Goal: Information Seeking & Learning: Compare options

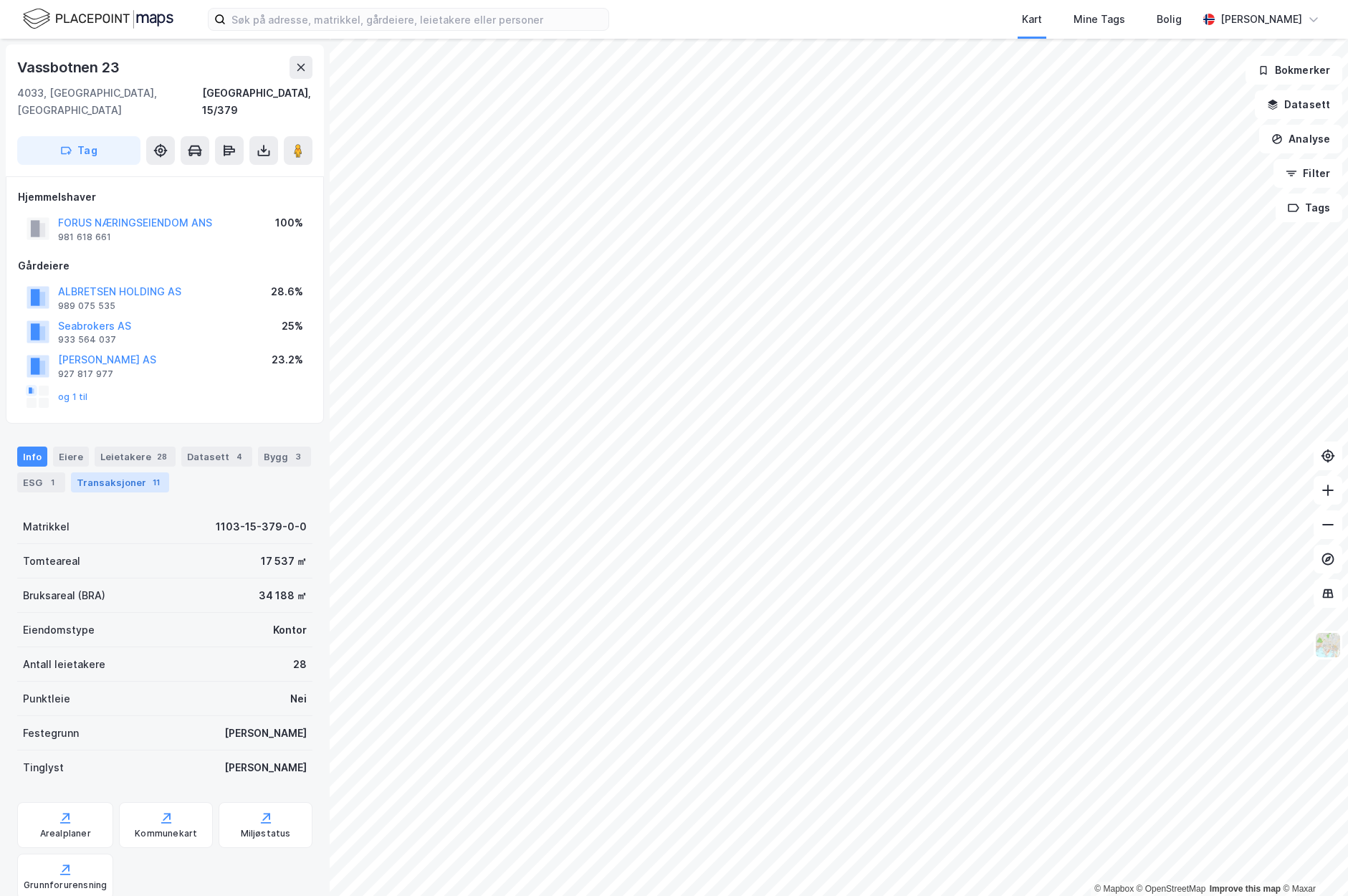
click at [97, 473] on div "Transaksjoner 11" at bounding box center [120, 483] width 98 height 20
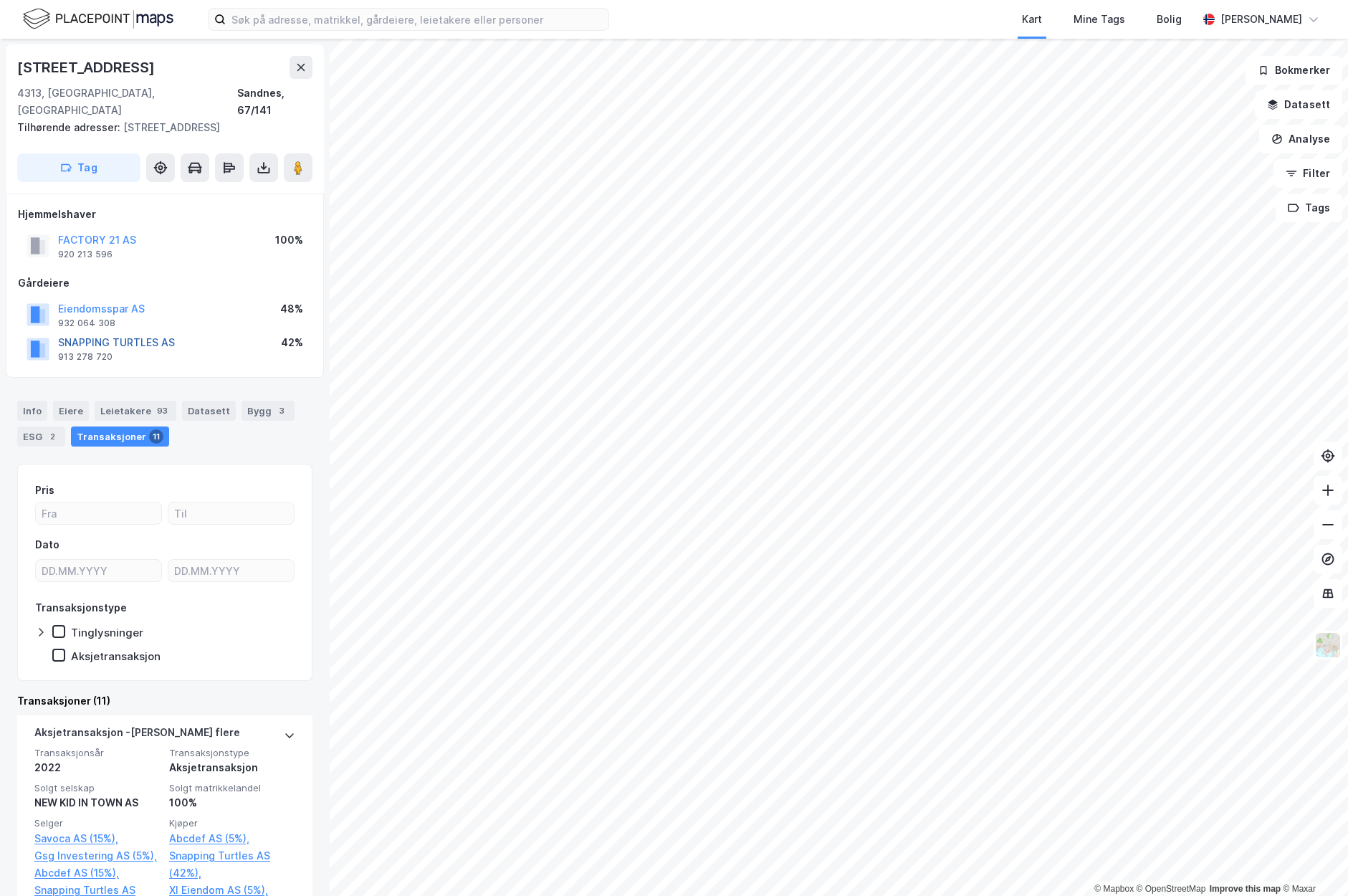
click at [0, 0] on button "SNAPPING TURTLES AS" at bounding box center [0, 0] width 0 height 0
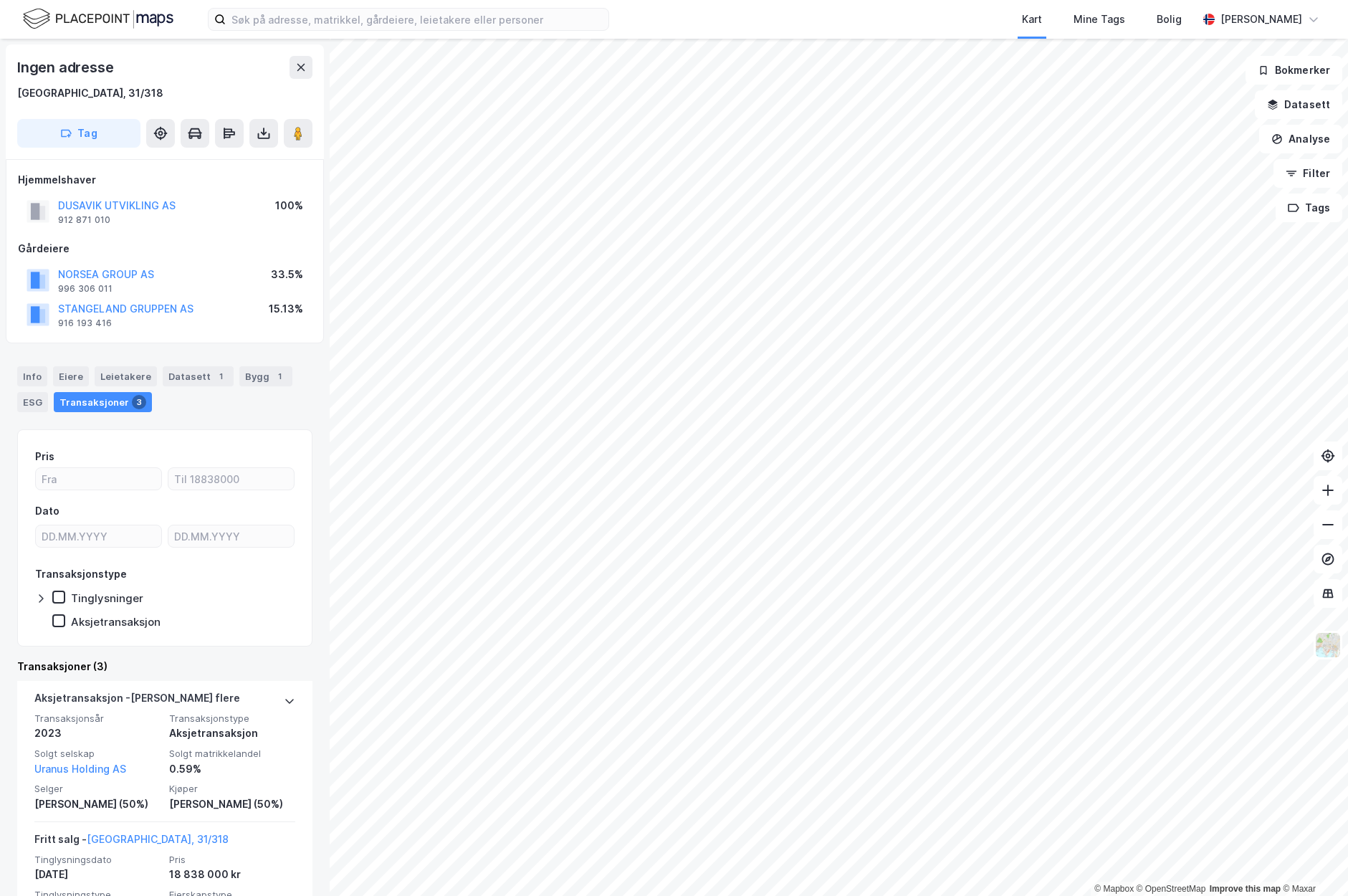
click at [121, 398] on div "Transaksjoner 3" at bounding box center [102, 402] width 98 height 20
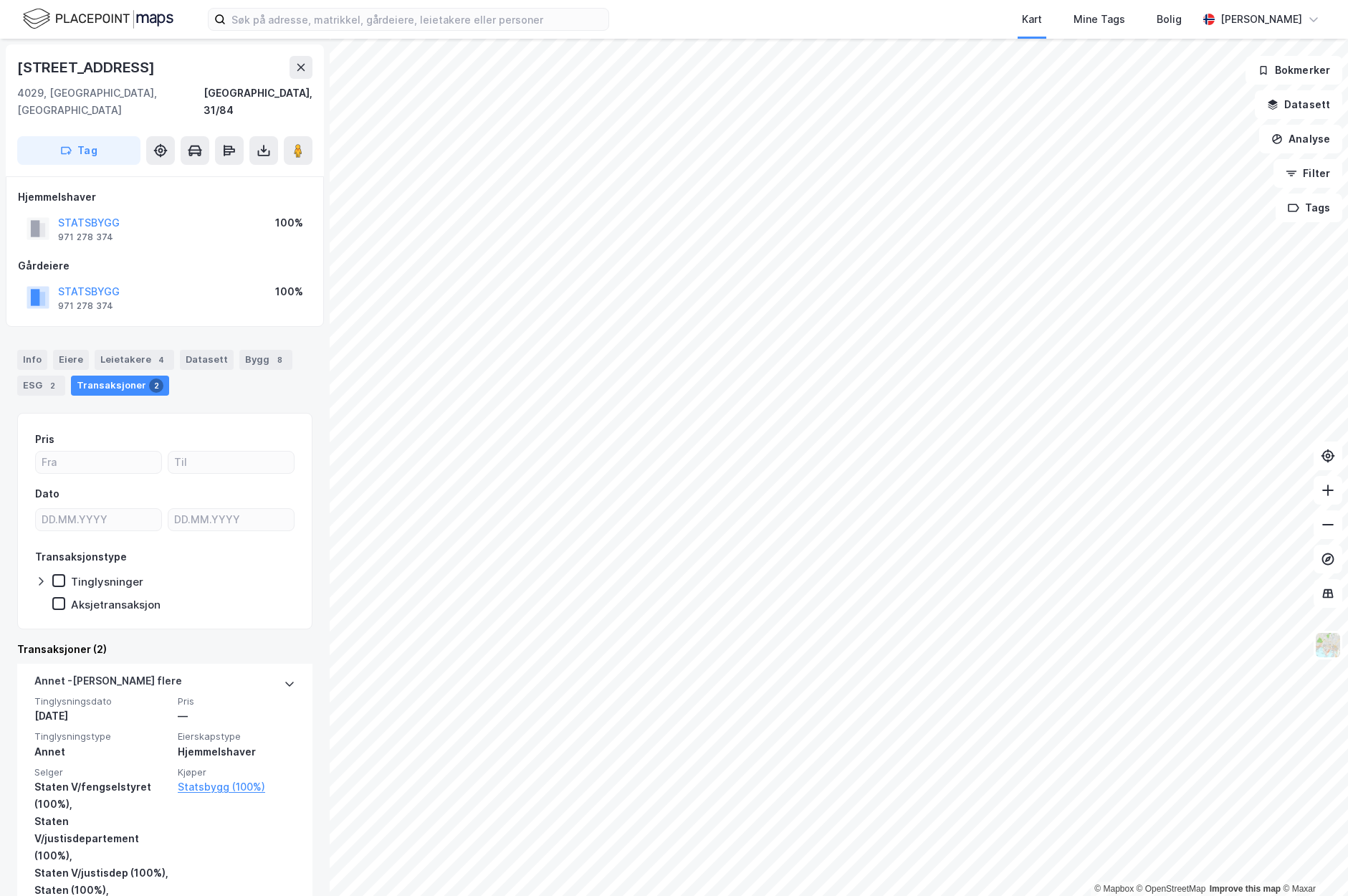
click at [423, 895] on html "Kart Mine Tags Bolig [PERSON_NAME] © Mapbox © OpenStreetMap Improve this map © …" at bounding box center [674, 448] width 1348 height 896
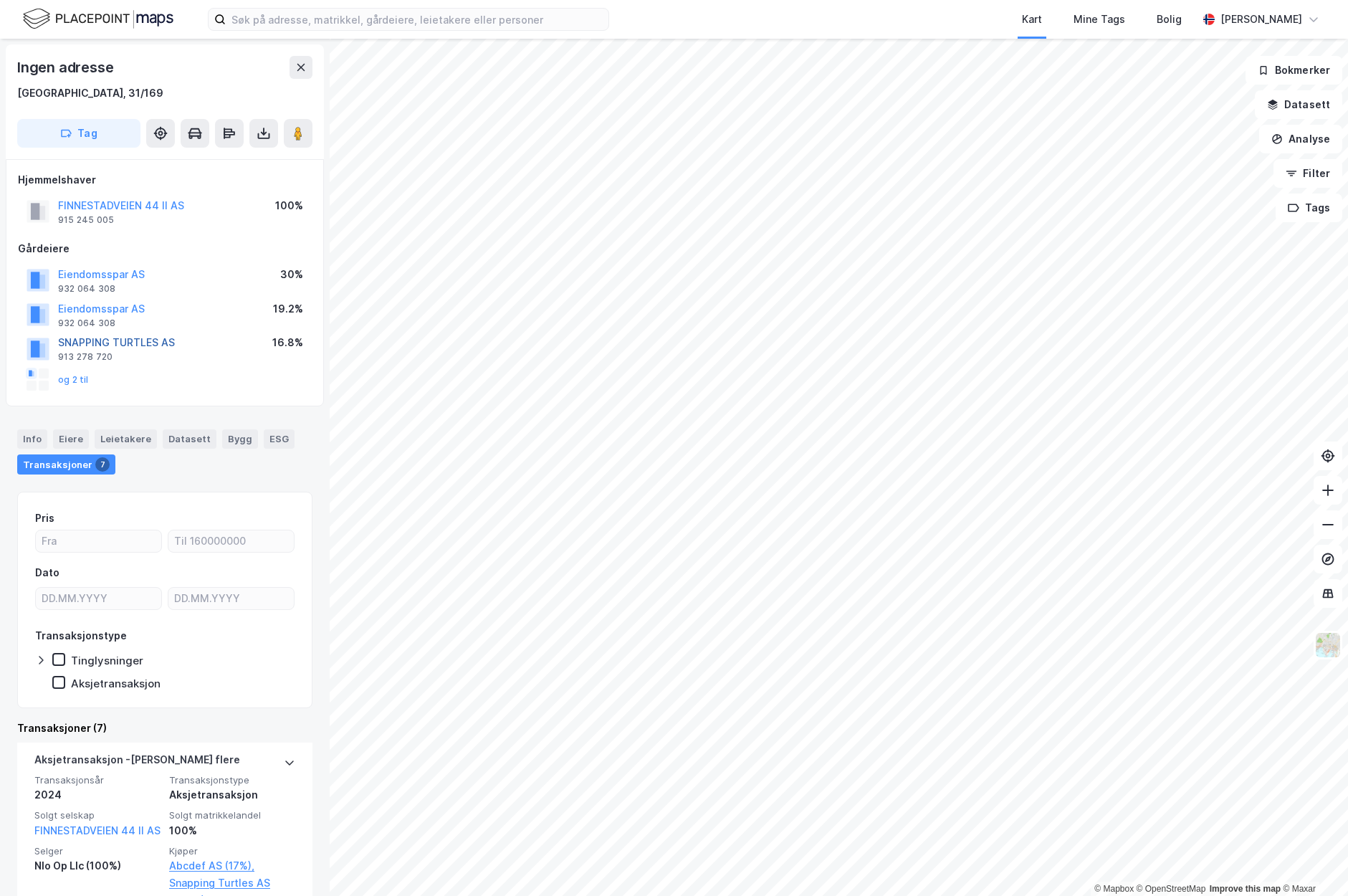
click at [0, 0] on button "SNAPPING TURTLES AS" at bounding box center [0, 0] width 0 height 0
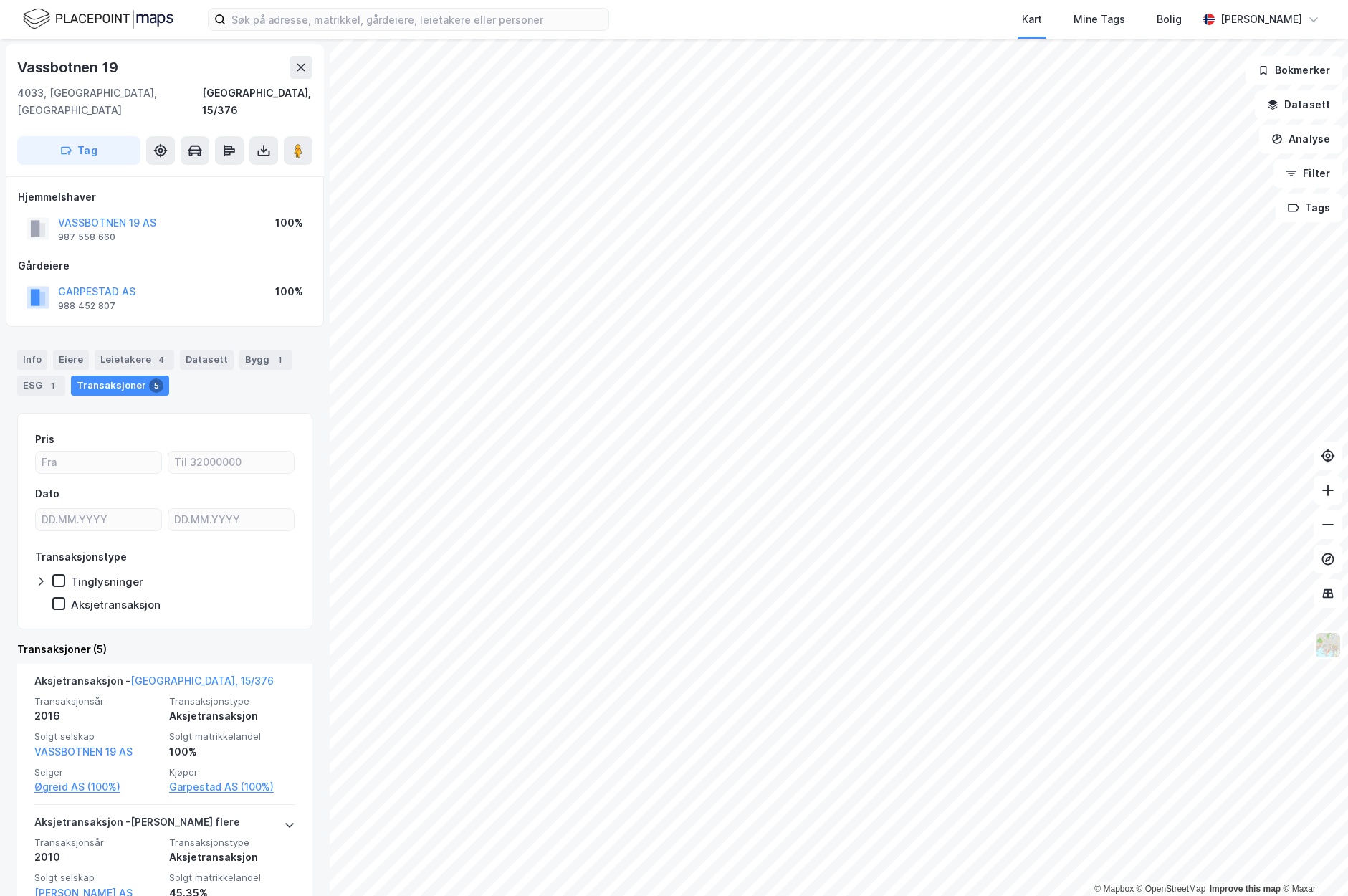
click at [686, 895] on html "Kart Mine Tags Bolig [PERSON_NAME] © Mapbox © OpenStreetMap Improve this map © …" at bounding box center [674, 448] width 1348 height 896
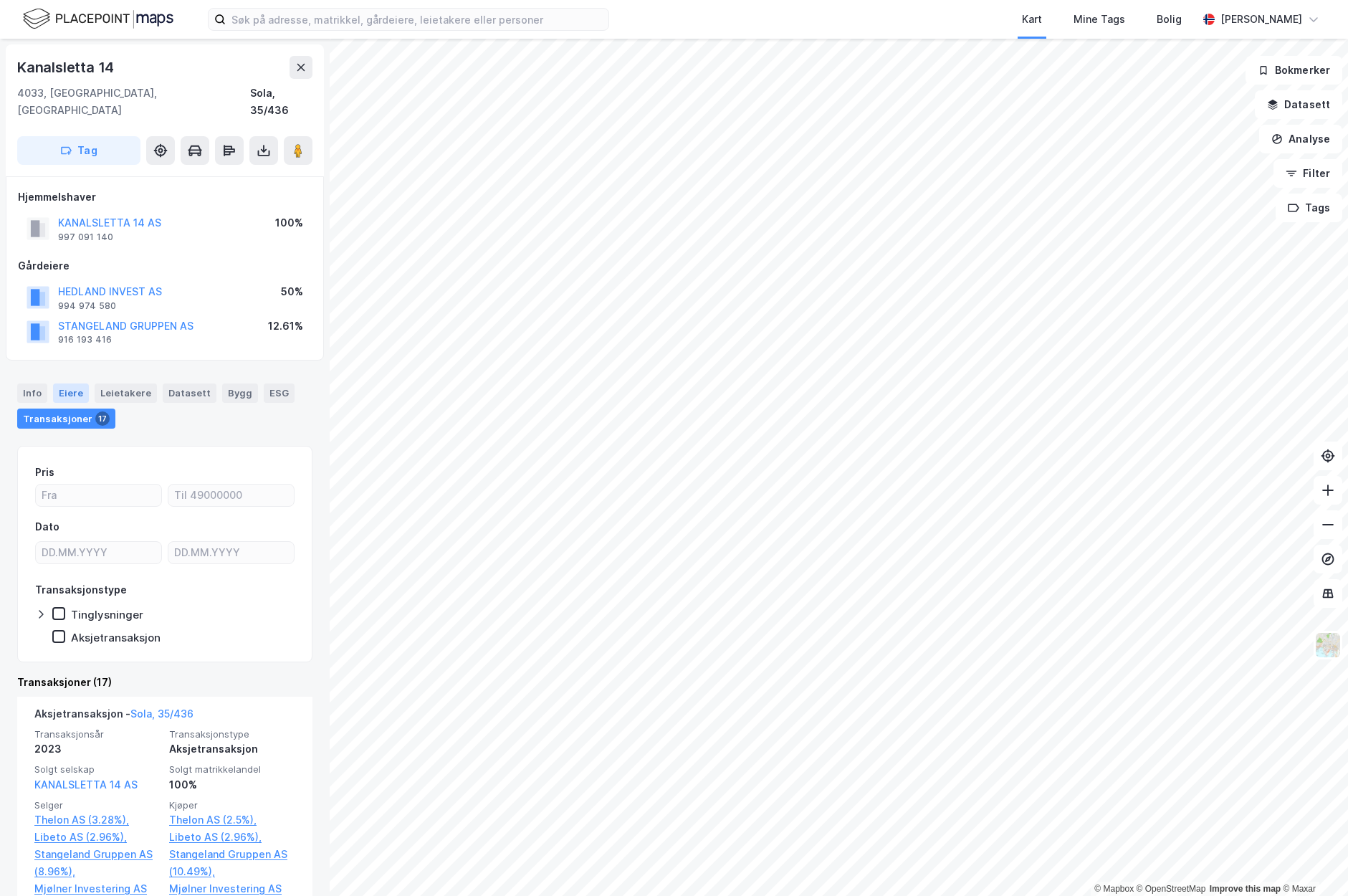
click at [68, 384] on div "Eiere" at bounding box center [70, 393] width 36 height 19
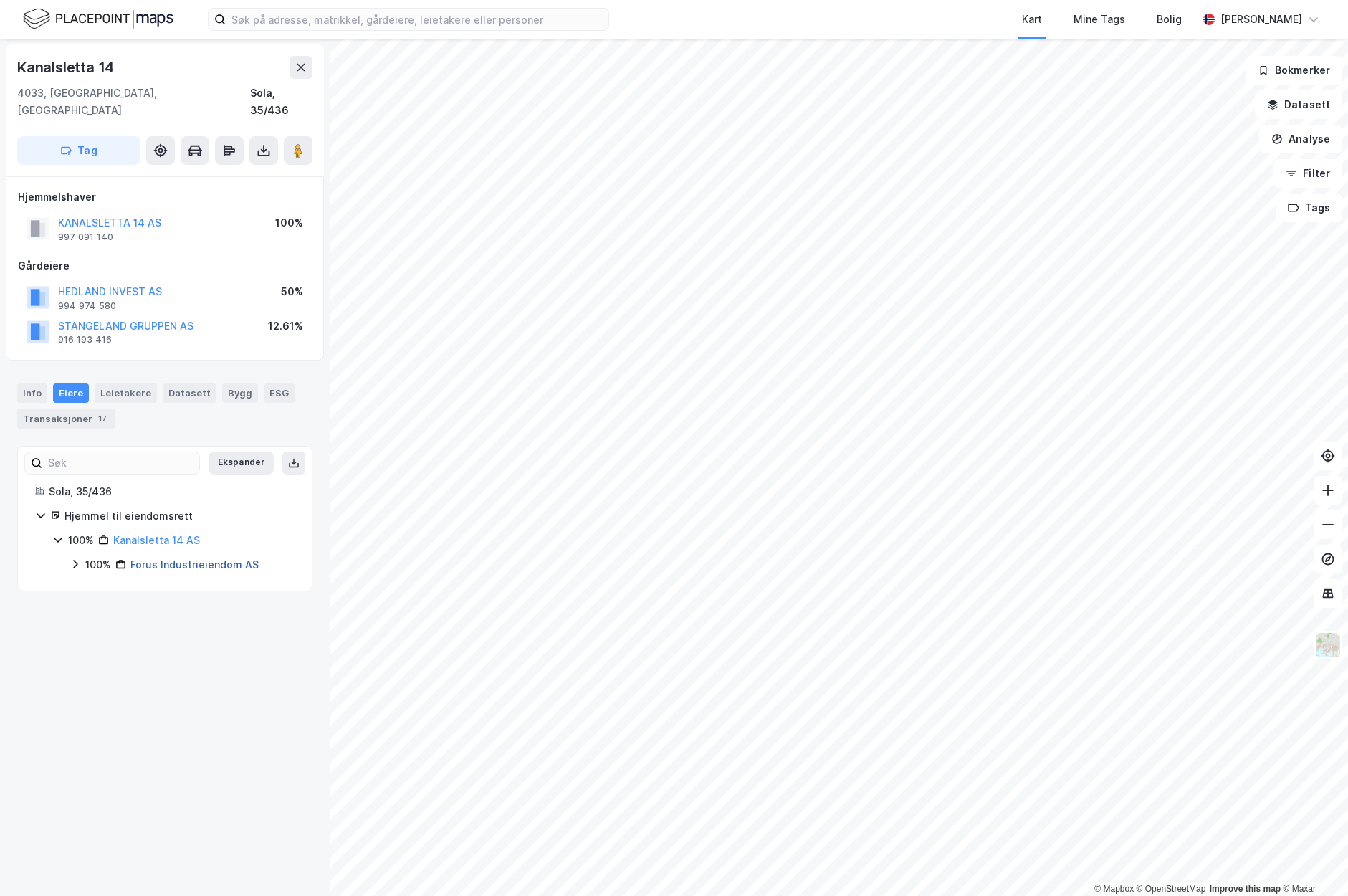
click at [172, 559] on link "Forus Industrieiendom AS" at bounding box center [194, 565] width 128 height 12
click at [197, 559] on link "Forus Industrieiendom AS" at bounding box center [194, 565] width 128 height 12
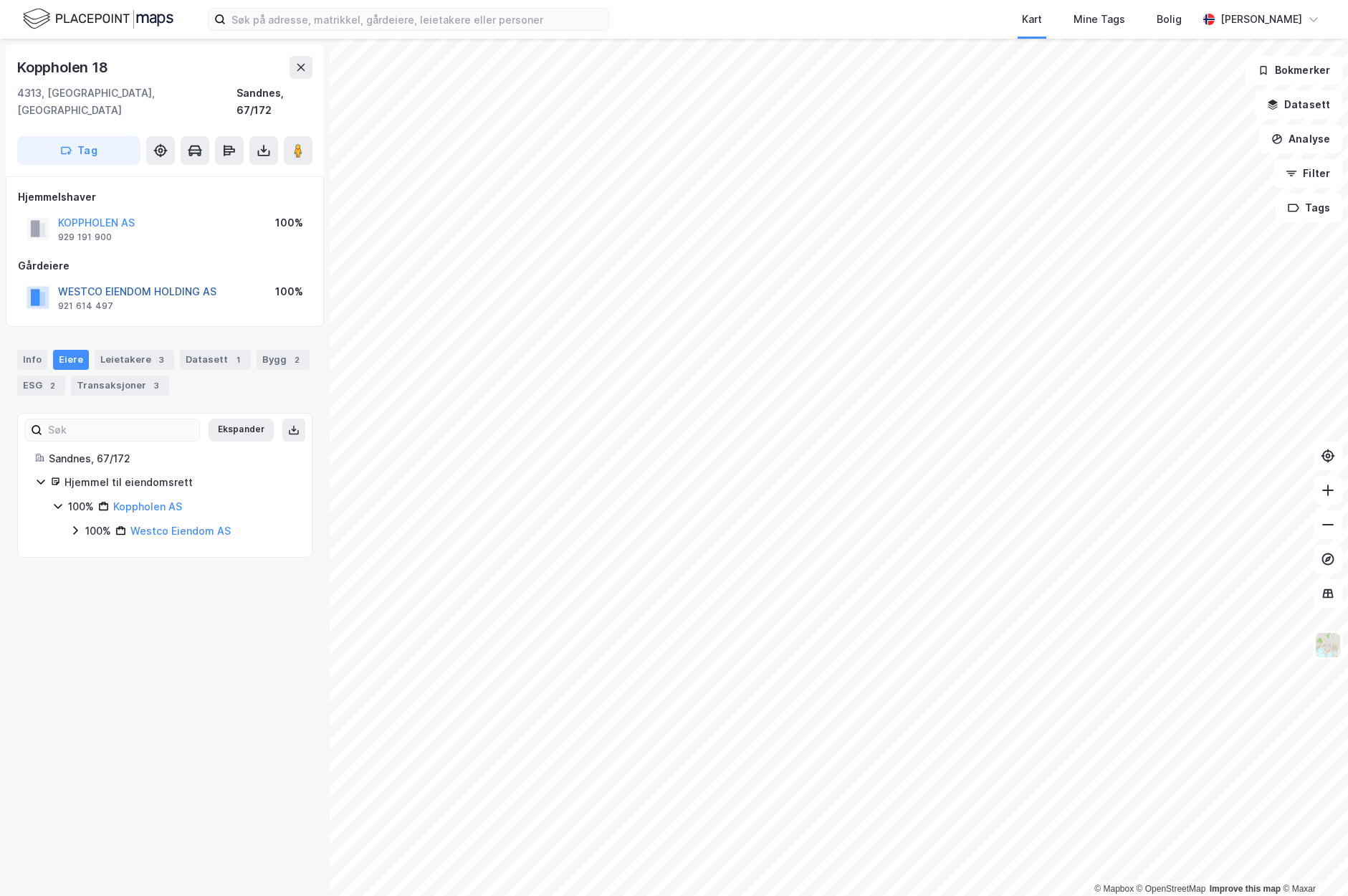
click at [0, 0] on button "WESTCO EIENDOM HOLDING AS" at bounding box center [0, 0] width 0 height 0
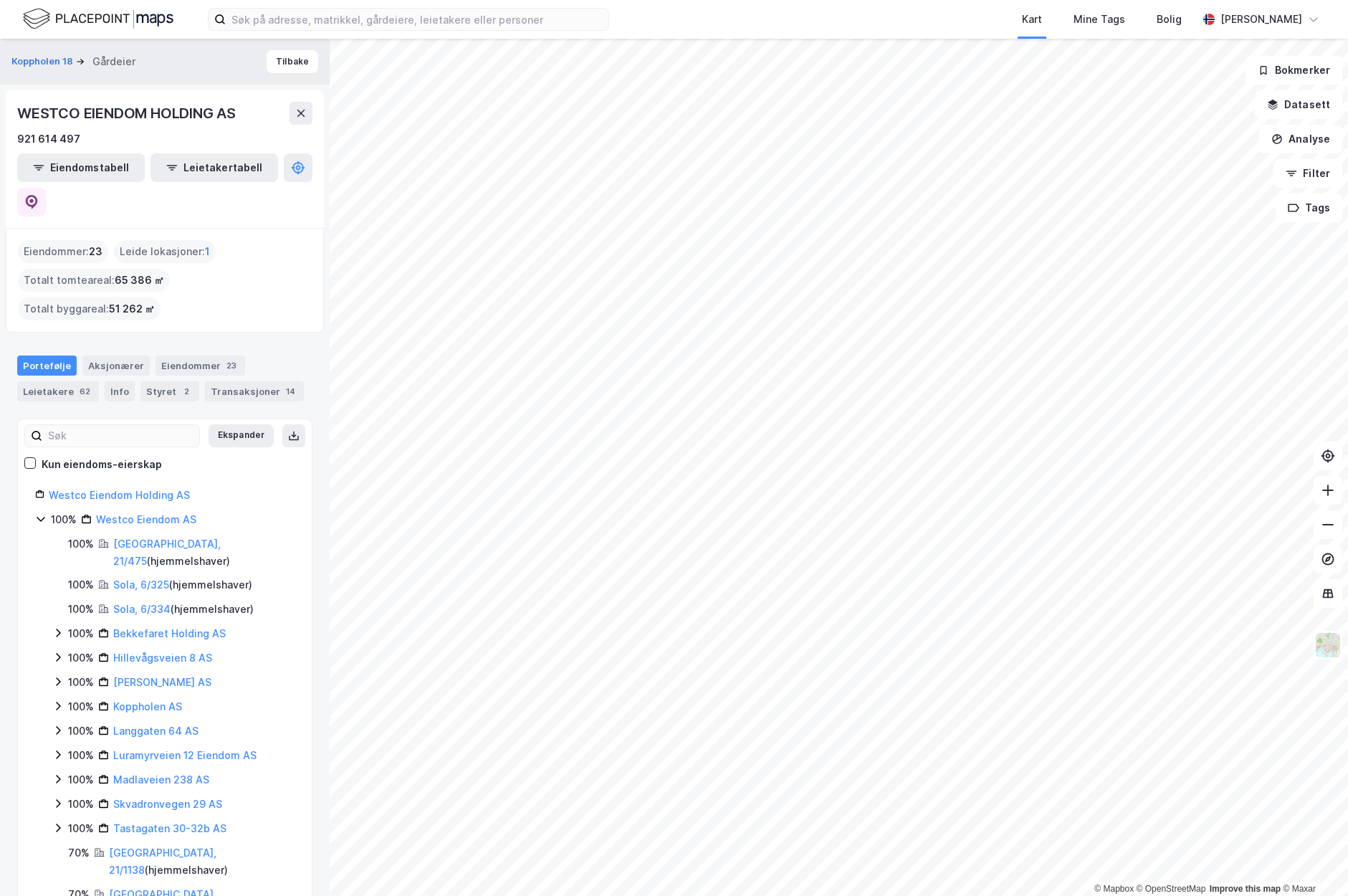
click at [679, 895] on html "Kart Mine Tags Bolig [PERSON_NAME] © Mapbox © OpenStreetMap Improve this map © …" at bounding box center [674, 448] width 1348 height 896
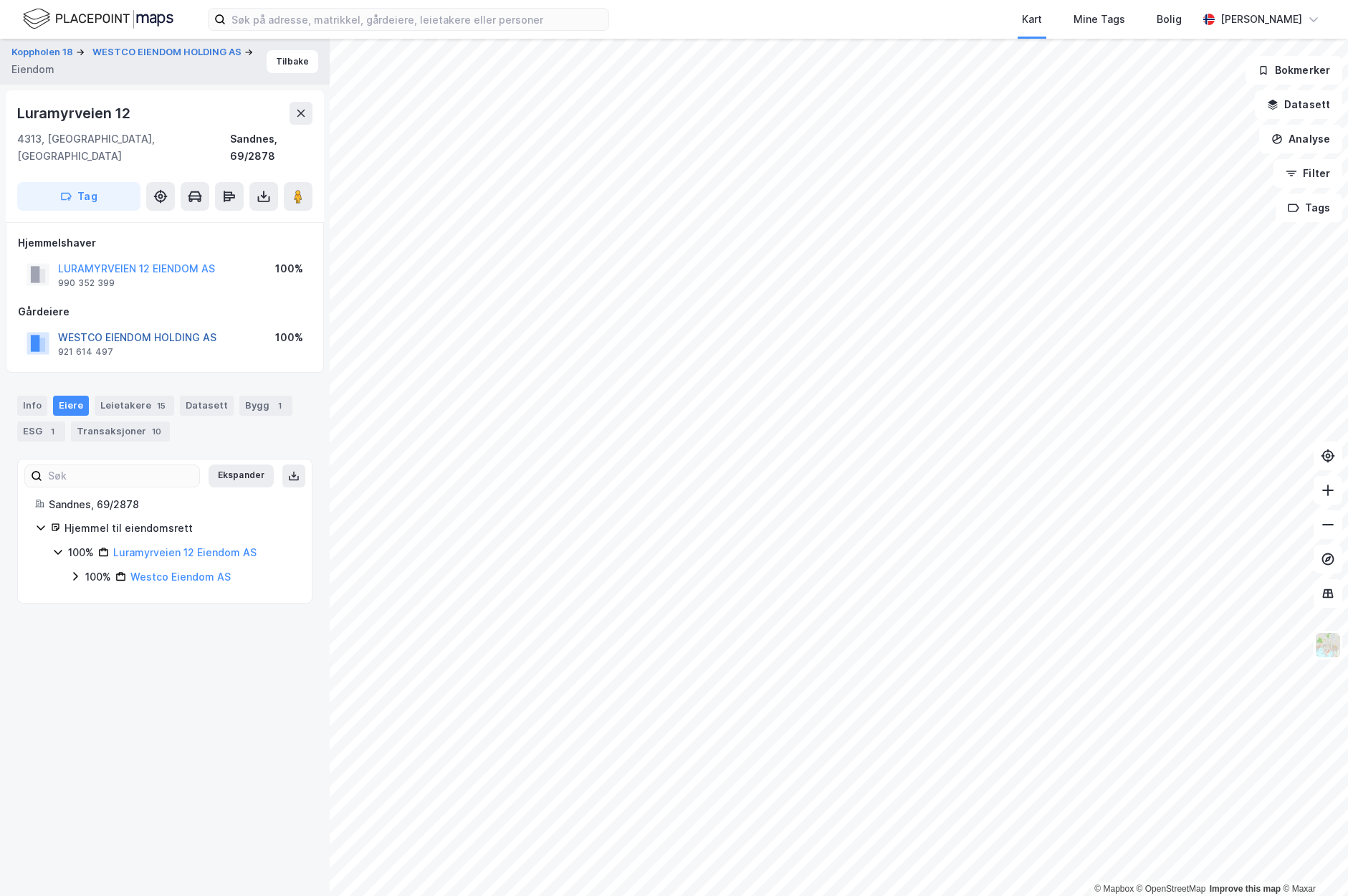
click at [0, 0] on button "WESTCO EIENDOM HOLDING AS" at bounding box center [0, 0] width 0 height 0
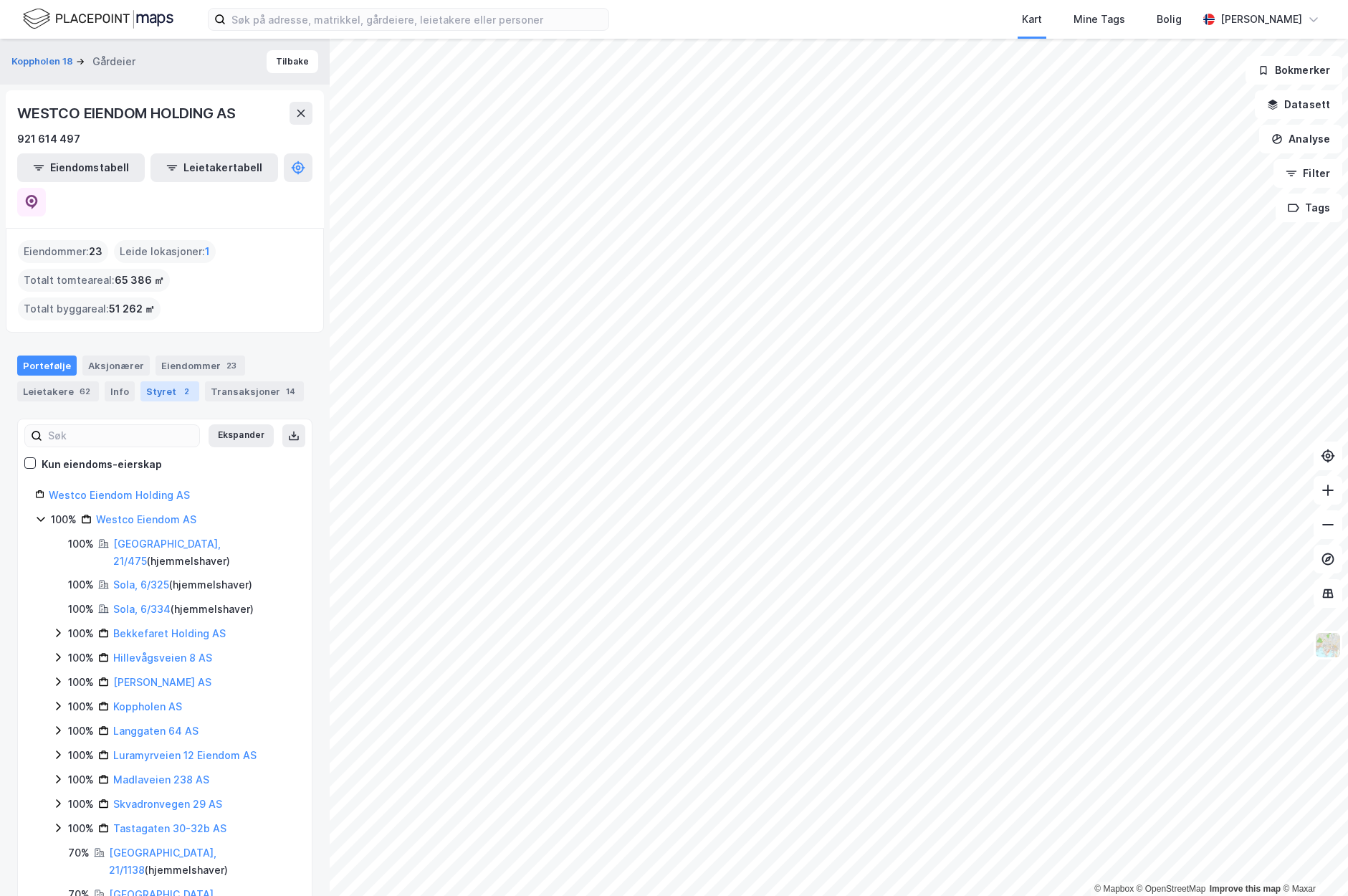
click at [158, 381] on div "Styret 2" at bounding box center [169, 391] width 59 height 20
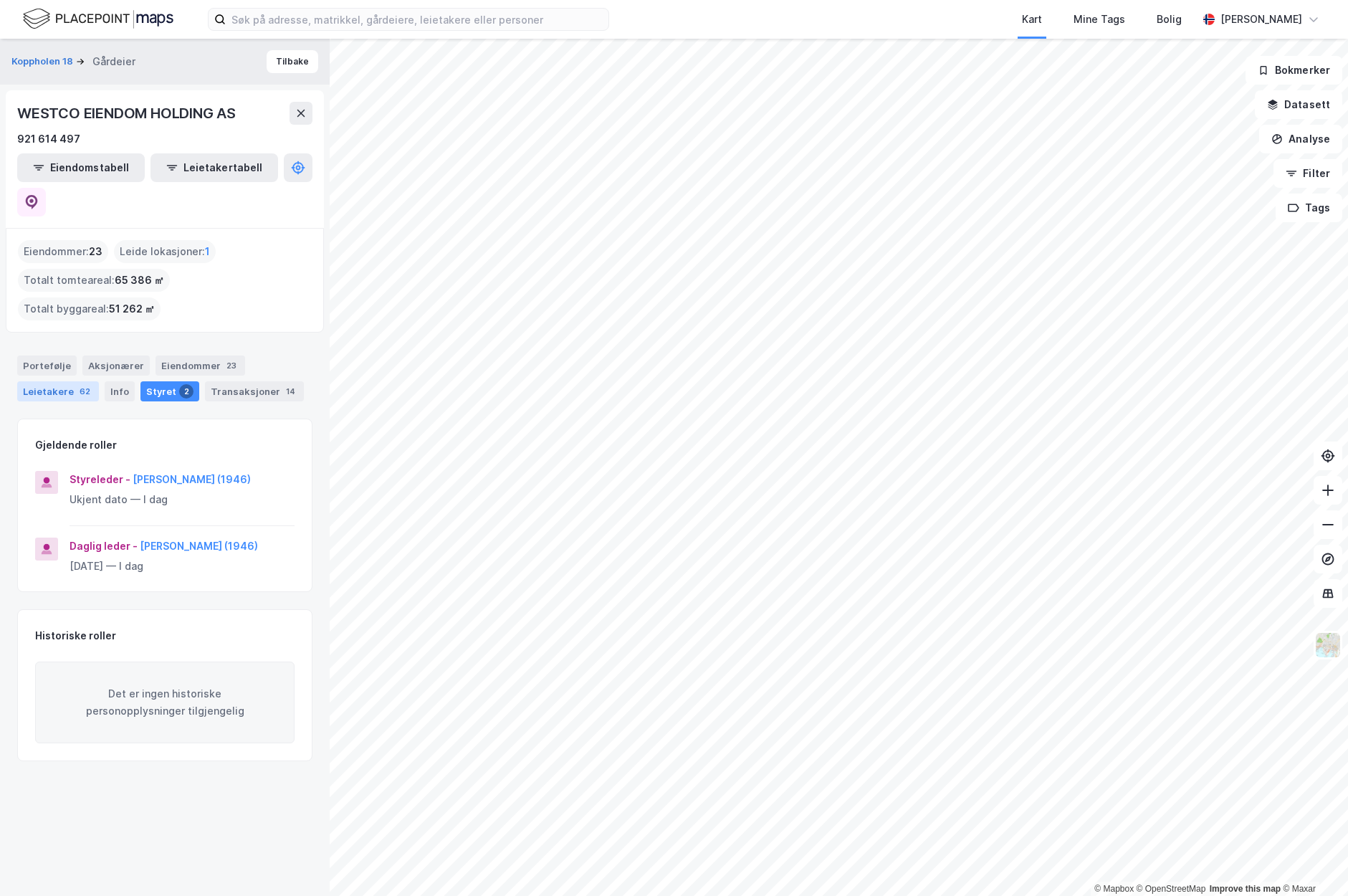
click at [44, 381] on div "Leietakere 62" at bounding box center [58, 391] width 82 height 20
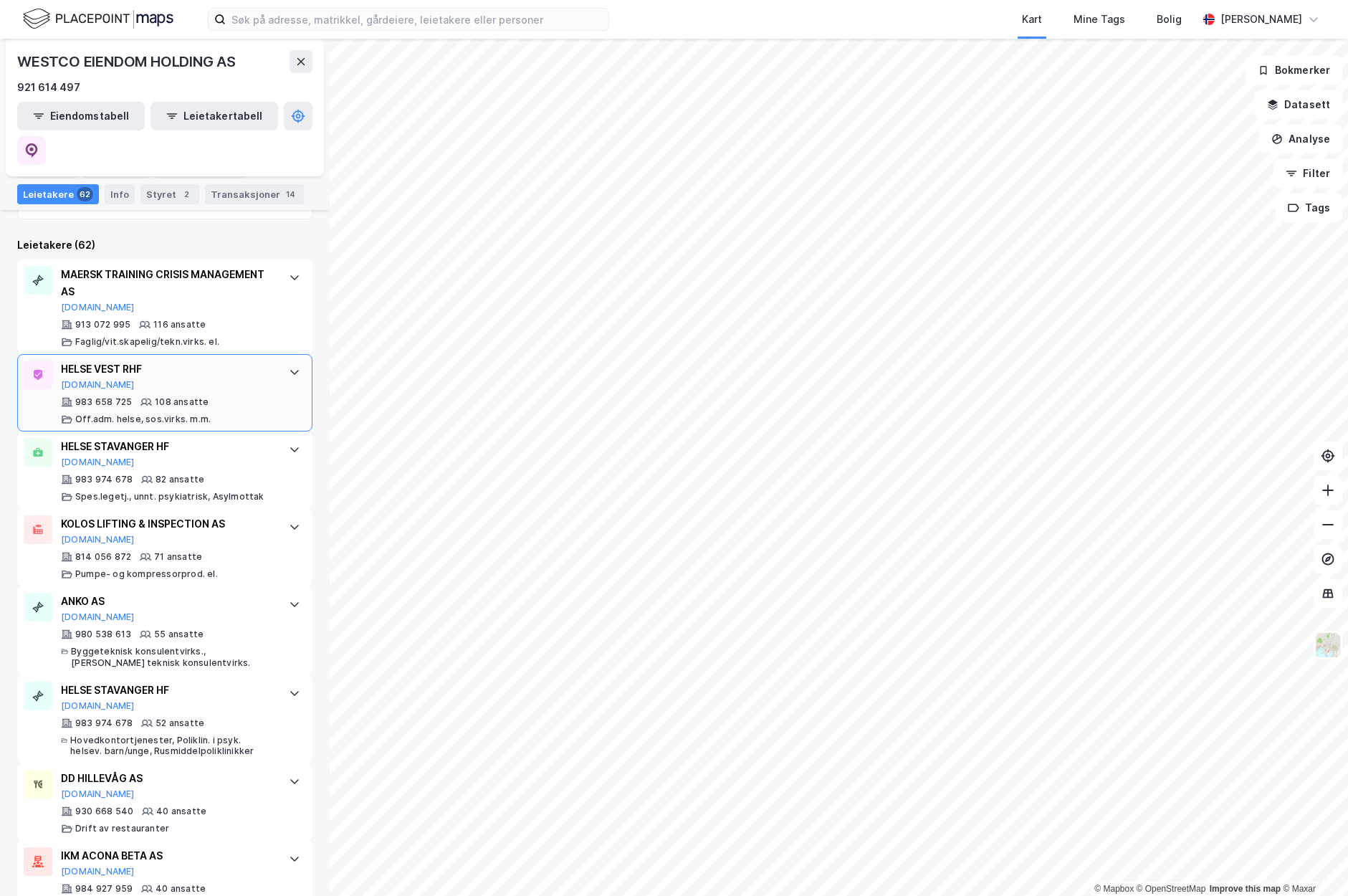
scroll to position [474, 0]
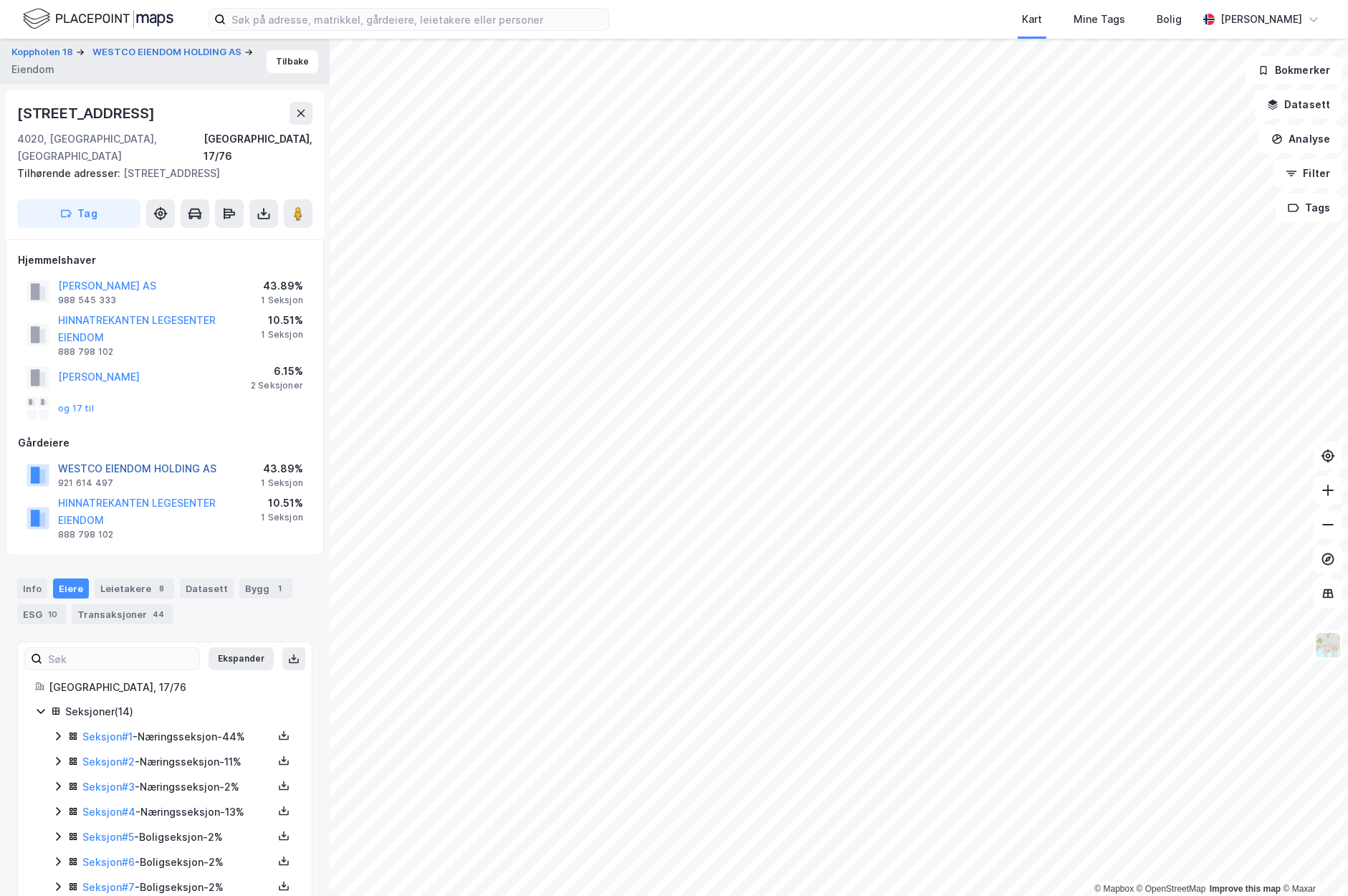
click at [0, 0] on button "WESTCO EIENDOM HOLDING AS" at bounding box center [0, 0] width 0 height 0
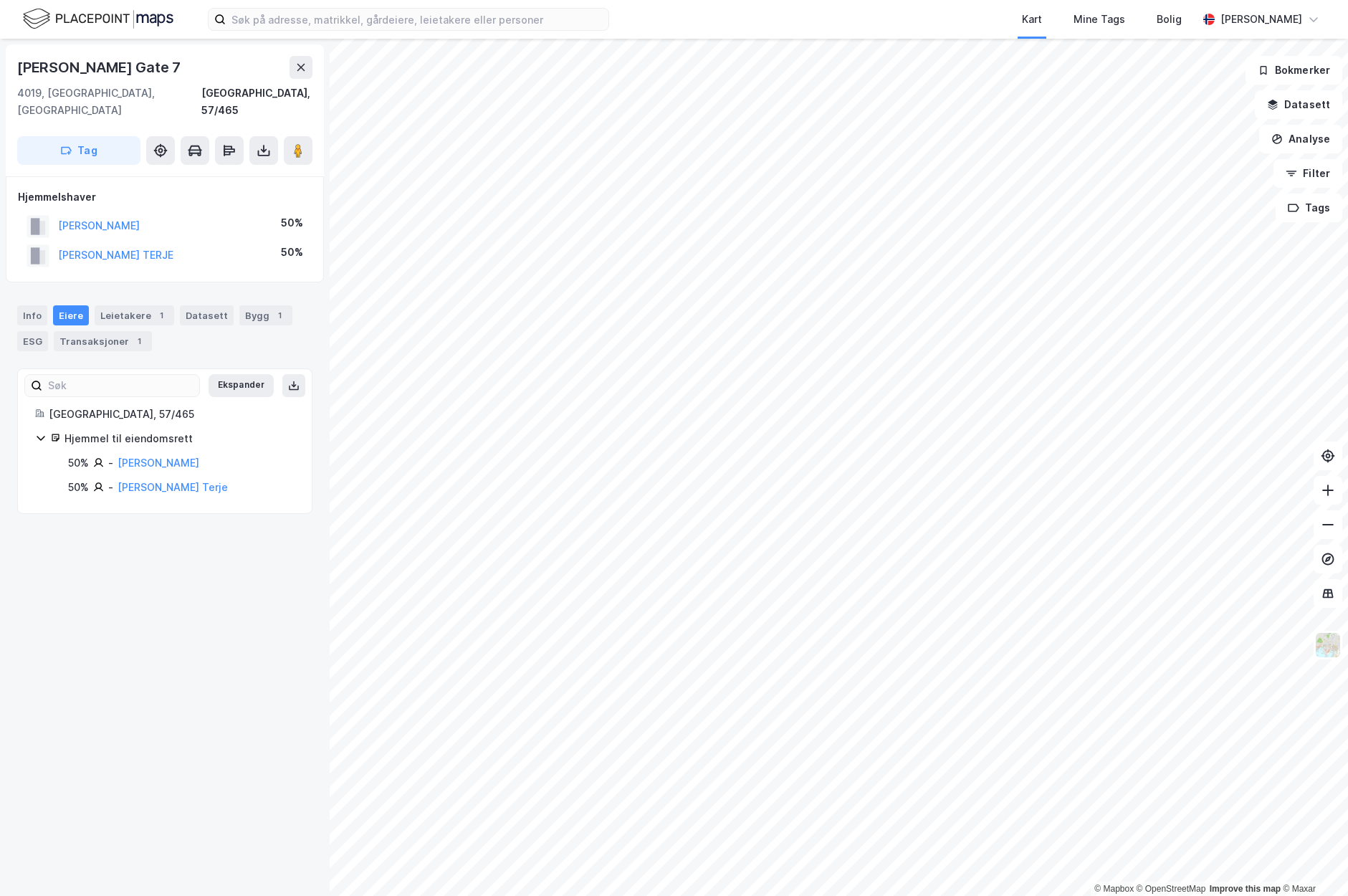
click at [283, 727] on div "© Mapbox © OpenStreetMap Improve this map © [PERSON_NAME] [STREET_ADDRESS] Tag …" at bounding box center [674, 467] width 1348 height 857
click at [326, 185] on div "© Mapbox © OpenStreetMap Improve this map © [PERSON_NAME] [STREET_ADDRESS] Tag …" at bounding box center [674, 467] width 1348 height 857
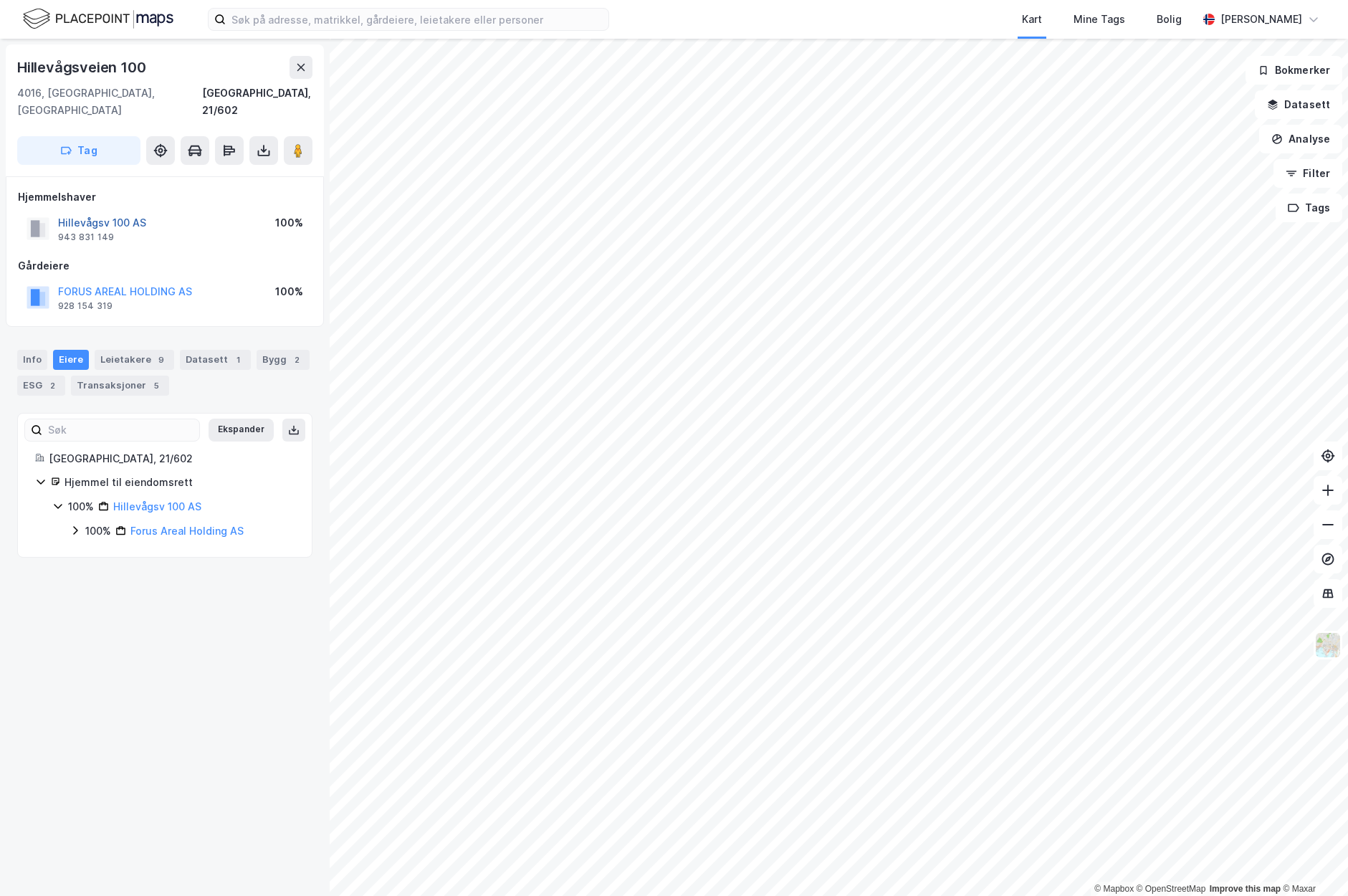
click at [0, 0] on button "Hillevågsv 100 AS" at bounding box center [0, 0] width 0 height 0
click at [0, 0] on button "[PERSON_NAME] GRUPPEN AS" at bounding box center [0, 0] width 0 height 0
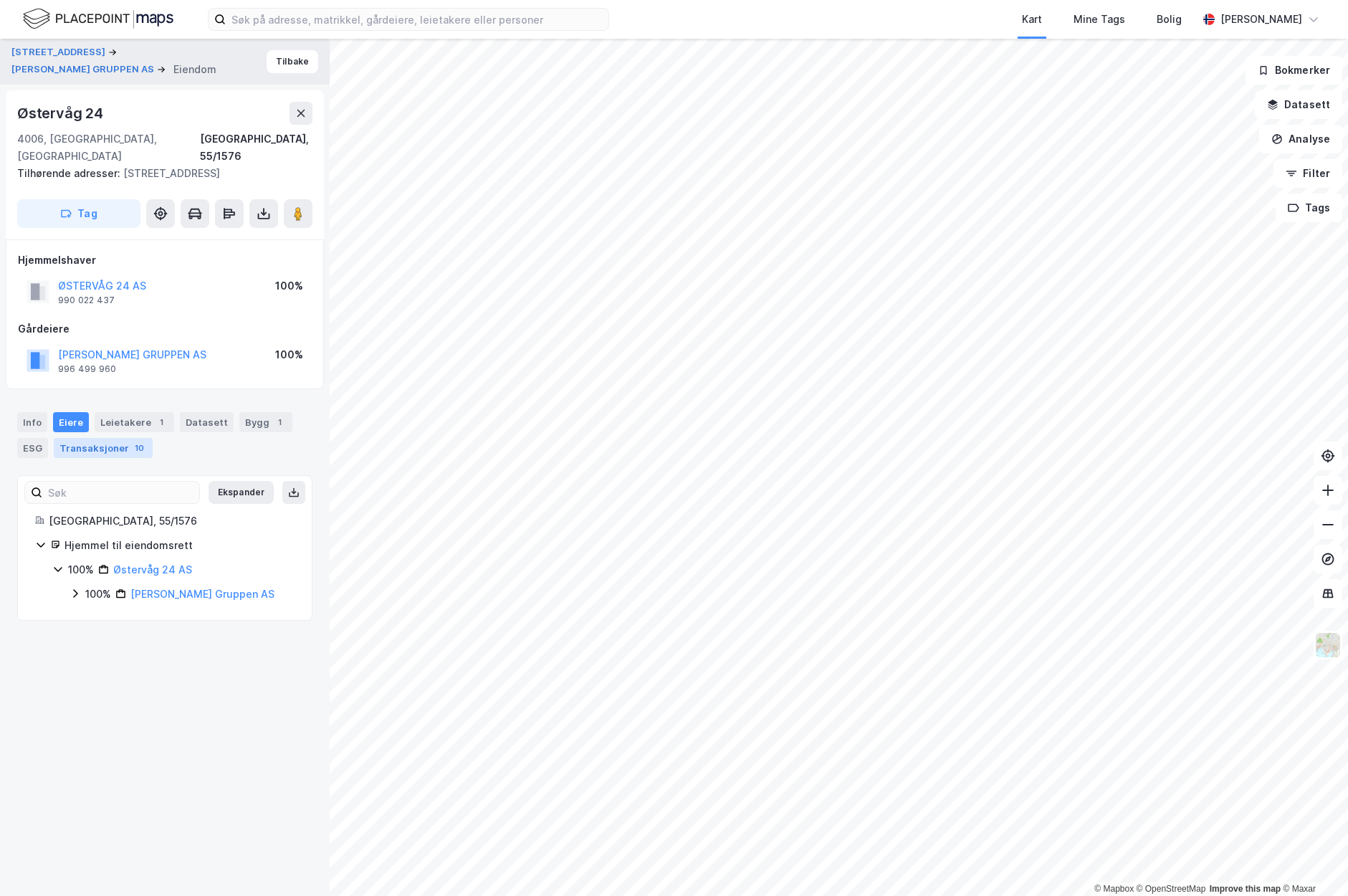
click at [92, 438] on div "Transaksjoner 10" at bounding box center [103, 448] width 99 height 20
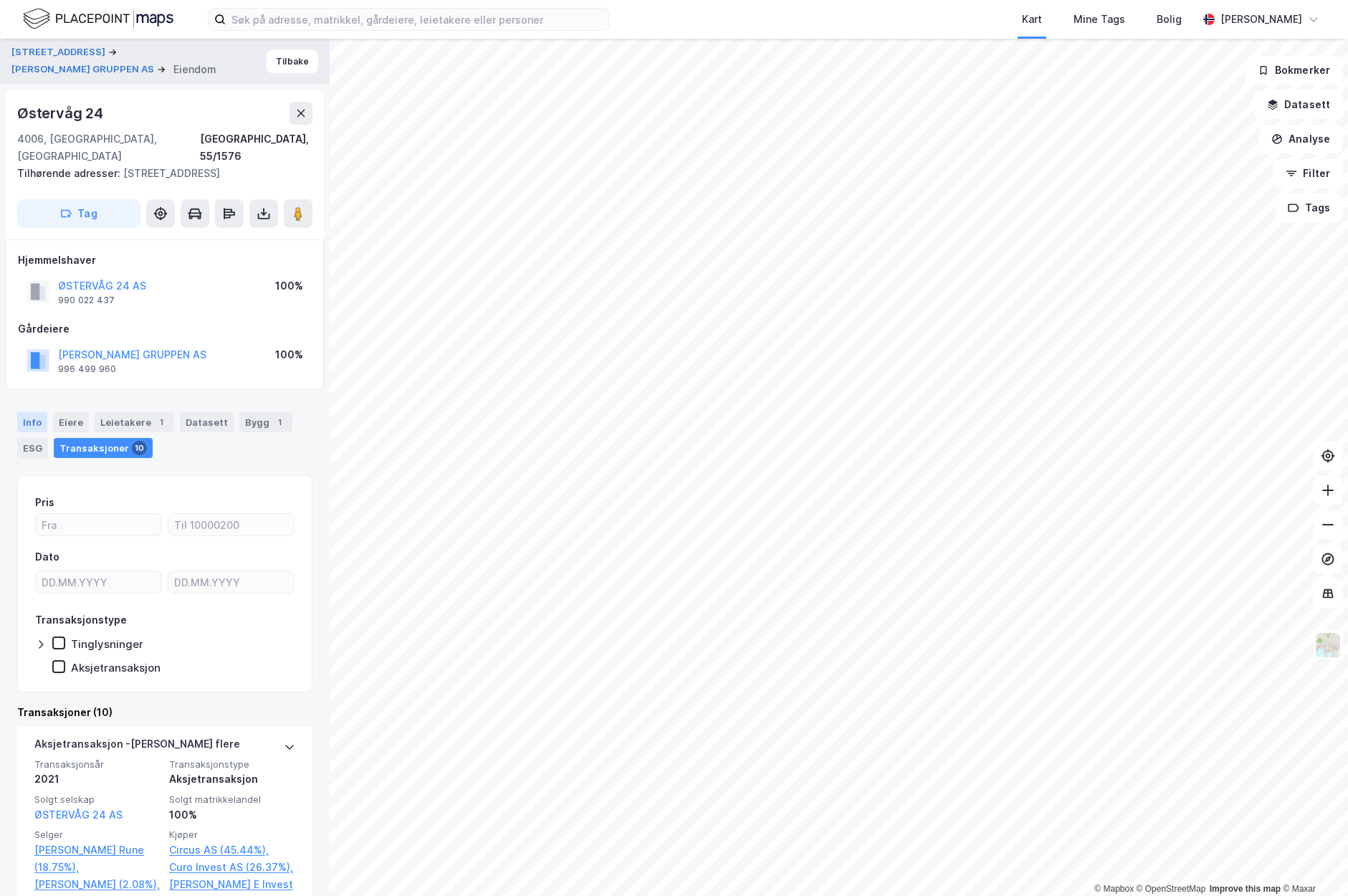
click at [36, 412] on div "Info" at bounding box center [32, 422] width 30 height 20
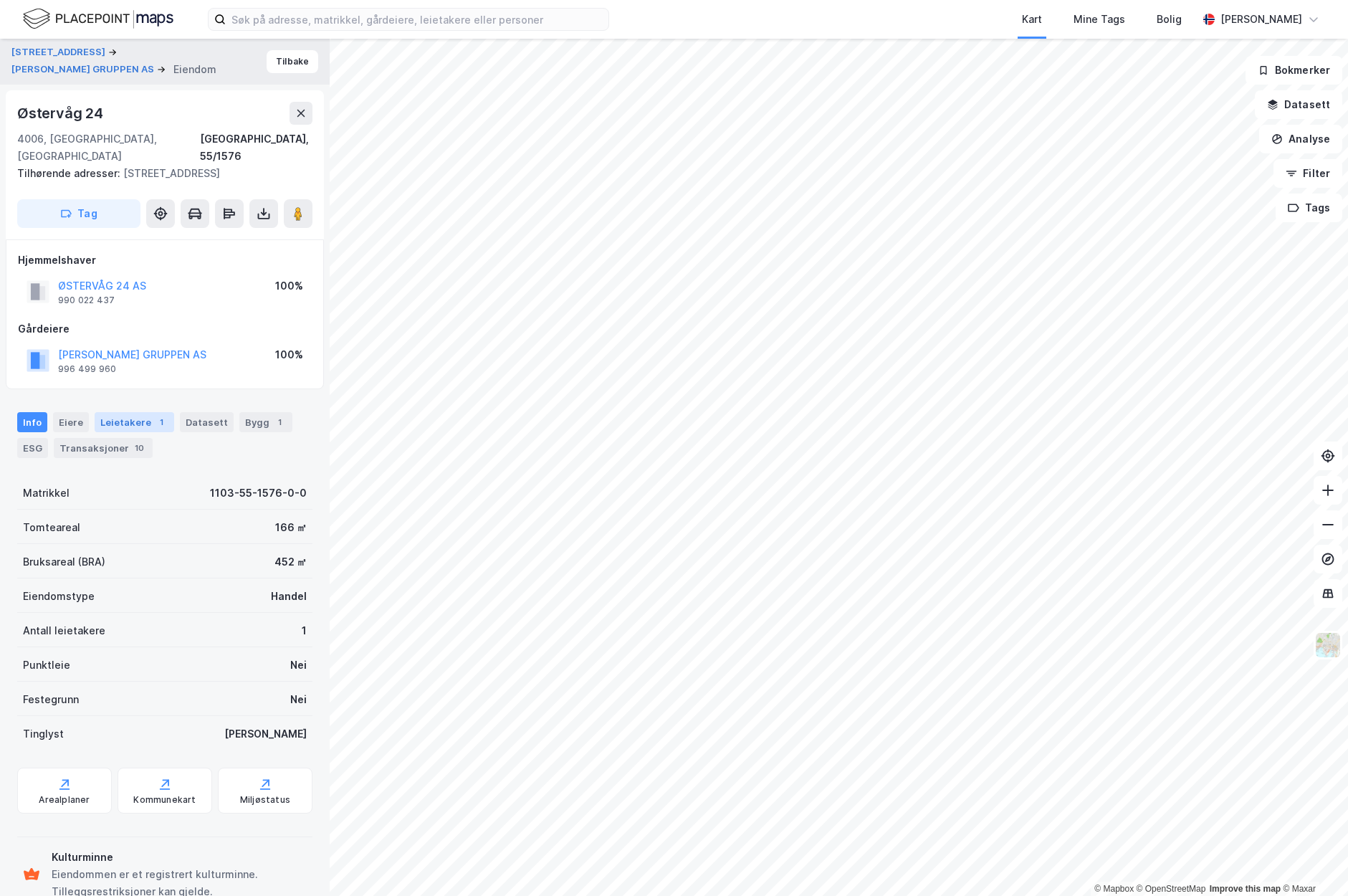
click at [141, 412] on div "Leietakere 1" at bounding box center [134, 422] width 79 height 20
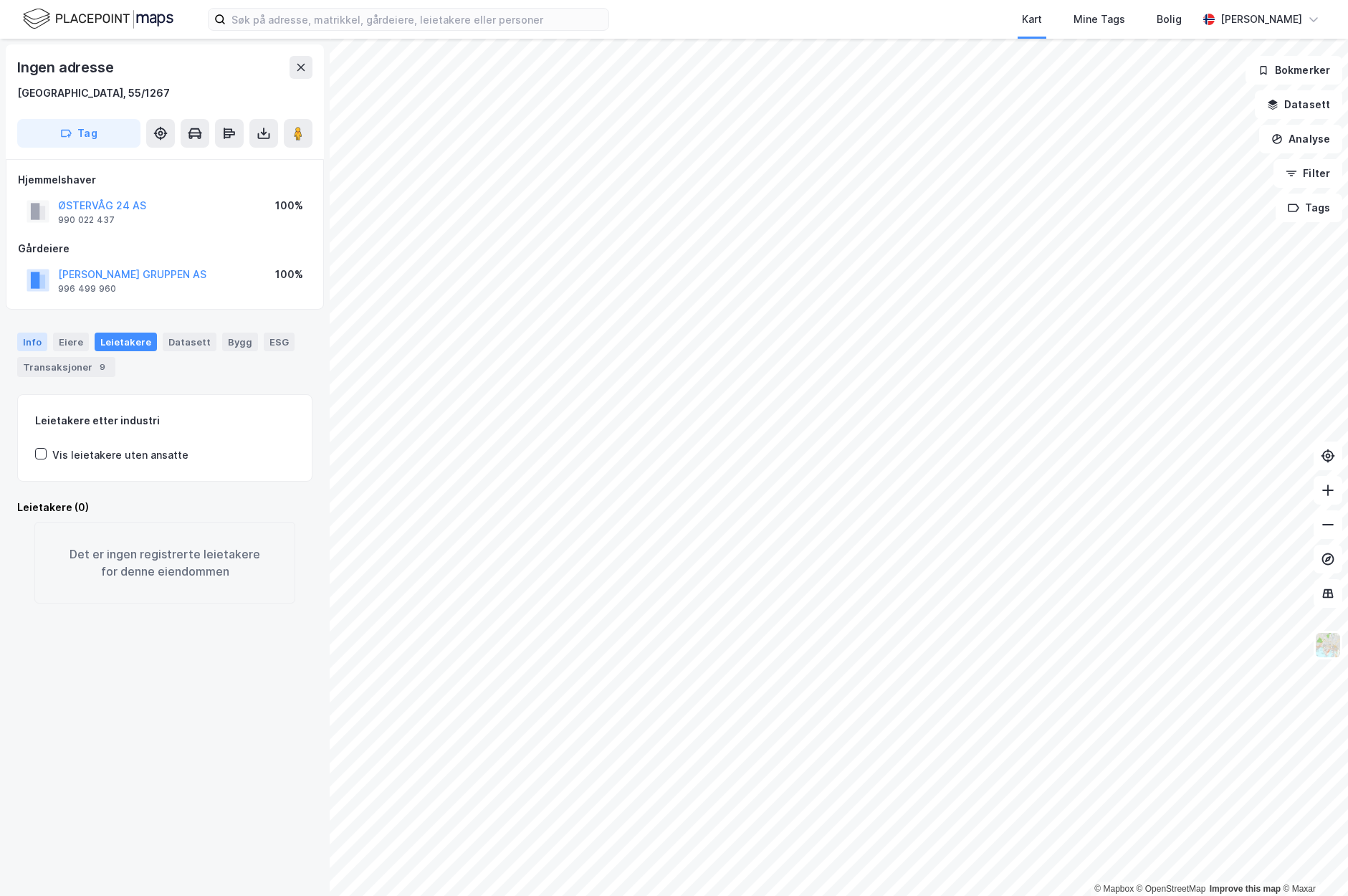
click at [40, 340] on div "Info" at bounding box center [32, 341] width 30 height 19
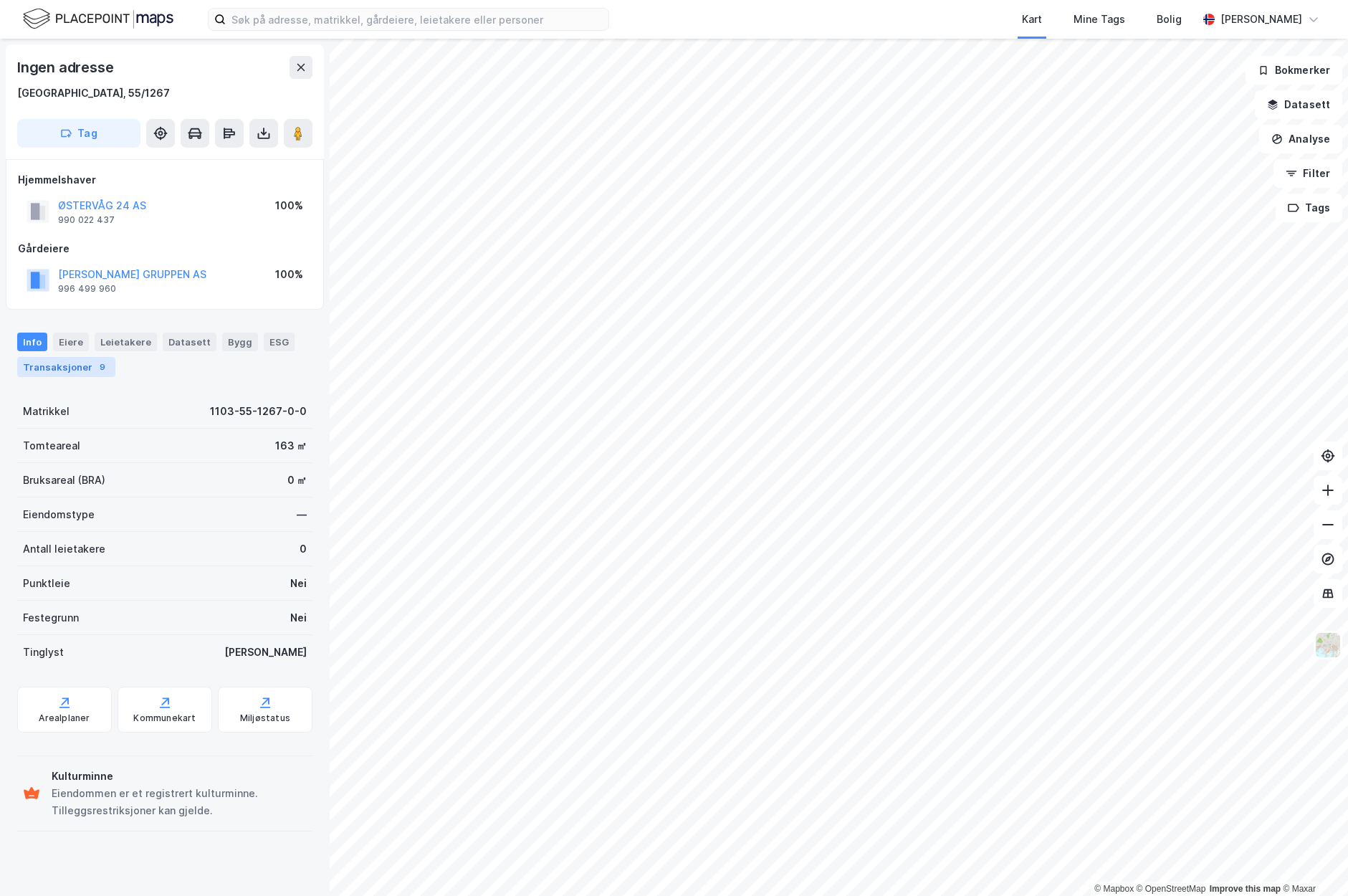
click at [73, 367] on div "Transaksjoner 9" at bounding box center [66, 367] width 98 height 20
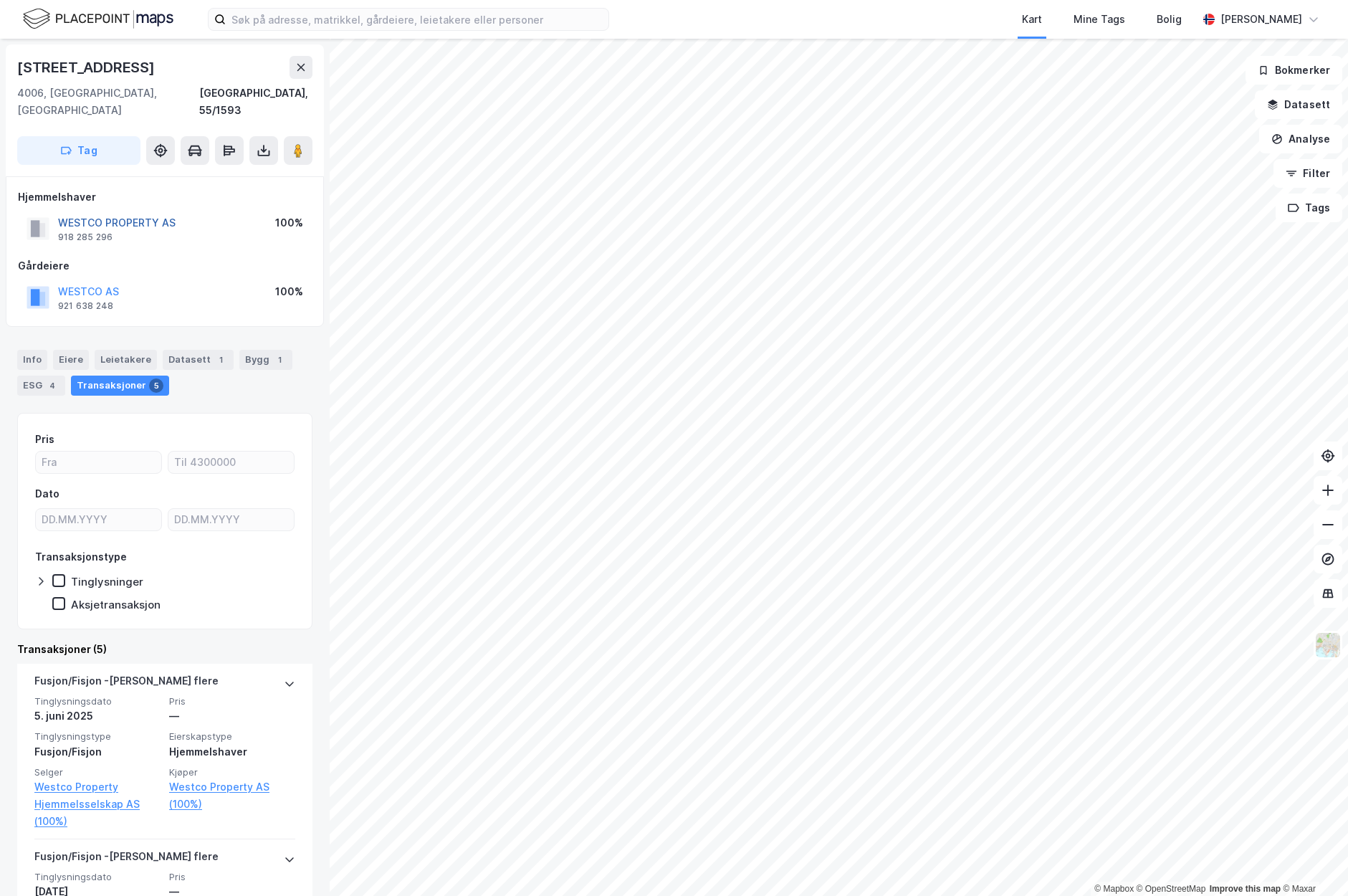
click at [0, 0] on button "WESTCO PROPERTY AS" at bounding box center [0, 0] width 0 height 0
